Goal: Check status: Check status

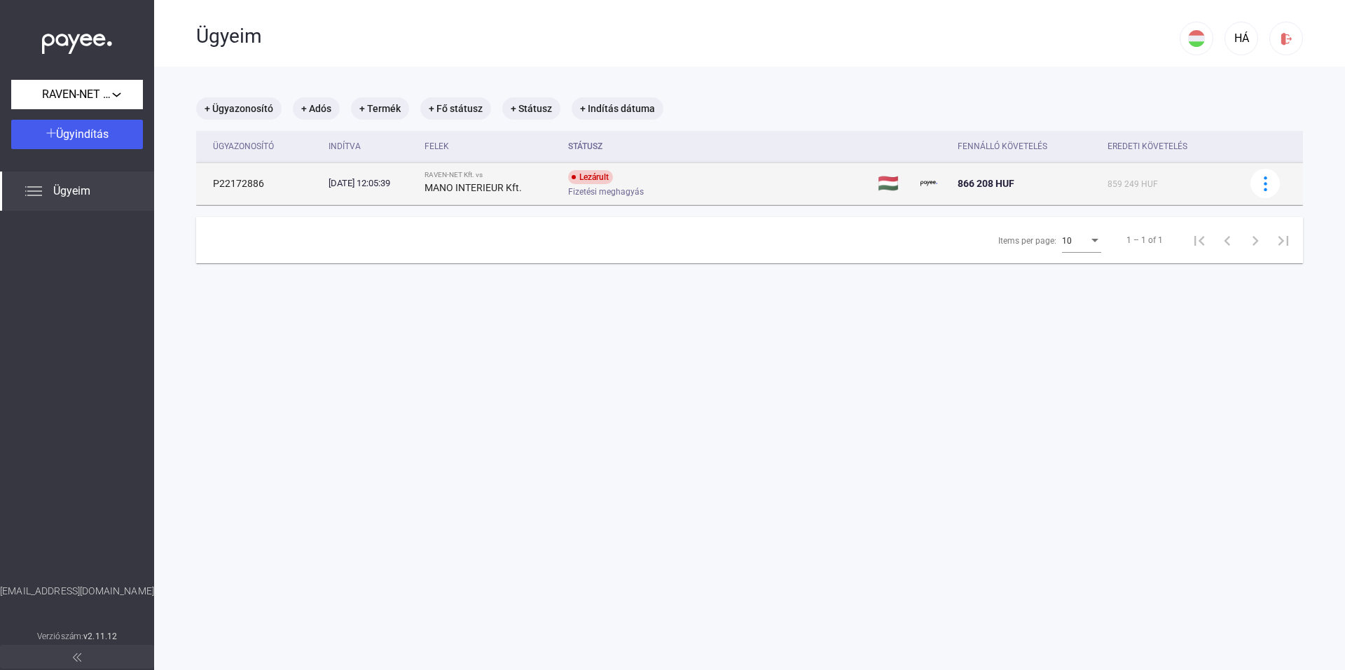
click at [707, 167] on td "Lezárult Fizetési meghagyás" at bounding box center [717, 183] width 310 height 42
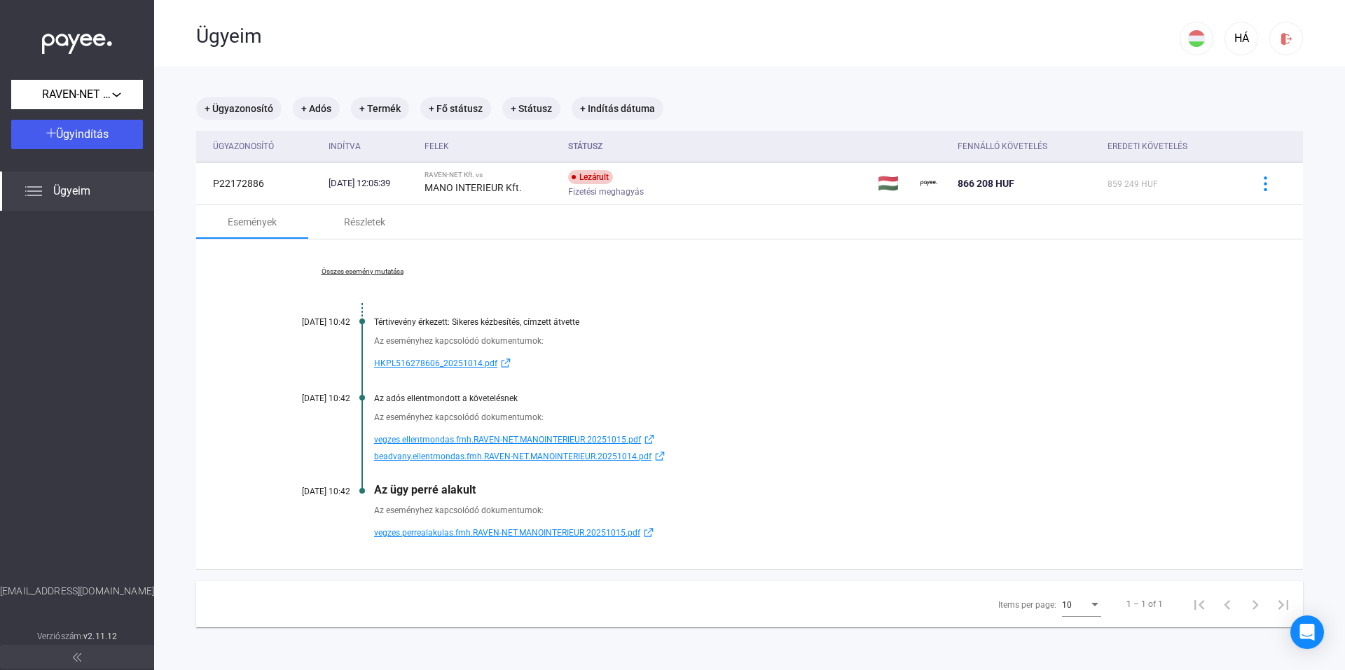
click at [497, 533] on span "vegzes.perrealakulas.fmh.RAVEN-NET.MANOINTERIEUR.20251015.pdf" at bounding box center [507, 533] width 266 height 17
click at [871, 91] on main "+ Ügyazonosító + Adós + Termék + Fő státusz + Státusz + Indítás dátuma Ügyazono…" at bounding box center [749, 402] width 1191 height 670
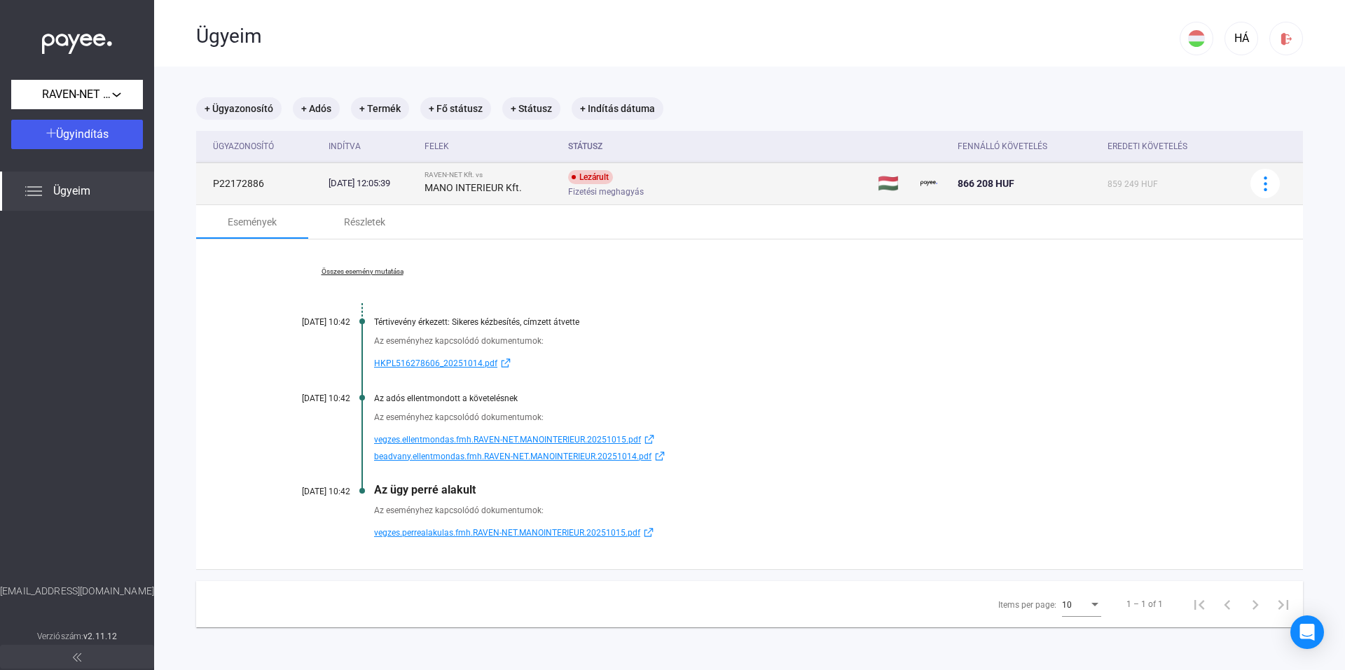
drag, startPoint x: 958, startPoint y: 183, endPoint x: 975, endPoint y: 189, distance: 17.7
click at [975, 189] on div "866 208 HUF" at bounding box center [1026, 183] width 139 height 17
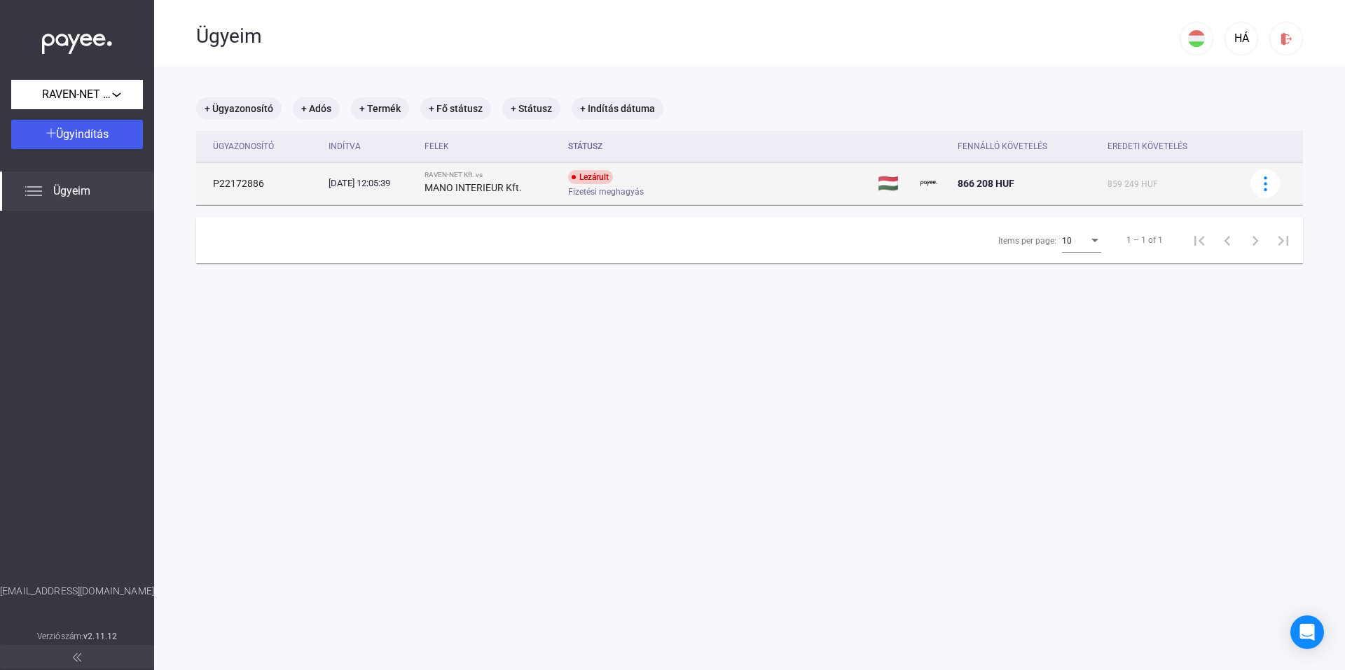
click at [972, 188] on span "866 208 HUF" at bounding box center [985, 183] width 57 height 11
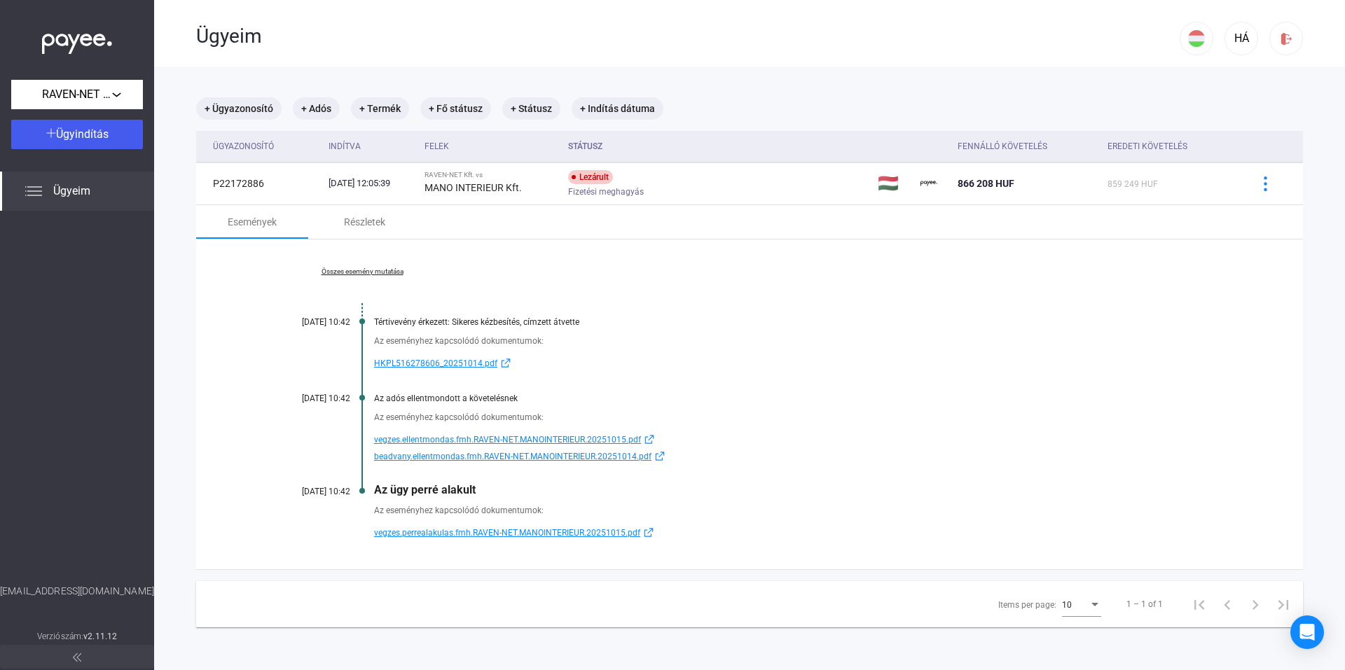
click at [971, 102] on div "+ Ügyazonosító + Adós + Termék + Fő státusz + Státusz + Indítás dátuma" at bounding box center [749, 108] width 1107 height 22
click at [964, 92] on main "+ Ügyazonosító + Adós + Termék + Fő státusz + Státusz + Indítás dátuma Ügyazono…" at bounding box center [749, 402] width 1191 height 670
click at [964, 26] on div "Ügyeim" at bounding box center [687, 37] width 983 height 24
